Goal: Browse casually: Explore the website without a specific task or goal

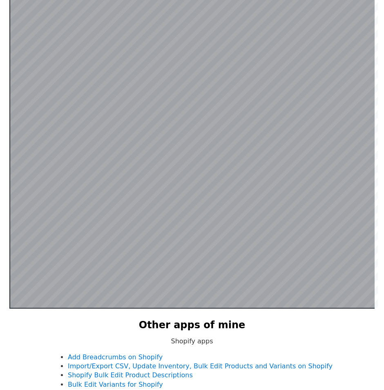
scroll to position [159, 0]
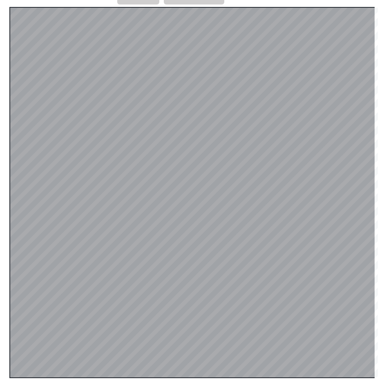
scroll to position [159, 0]
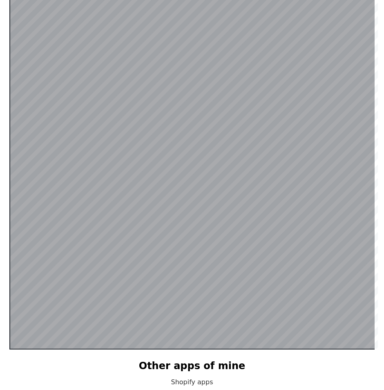
scroll to position [159, 0]
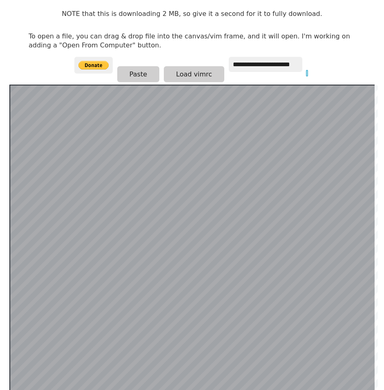
scroll to position [163, 0]
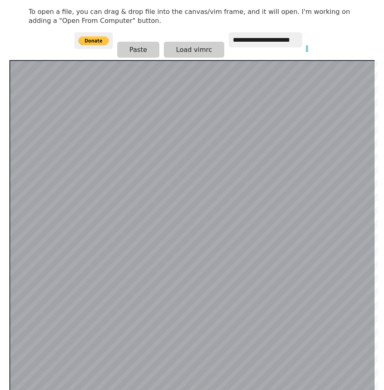
scroll to position [159, 0]
